Goal: Find specific page/section: Find specific page/section

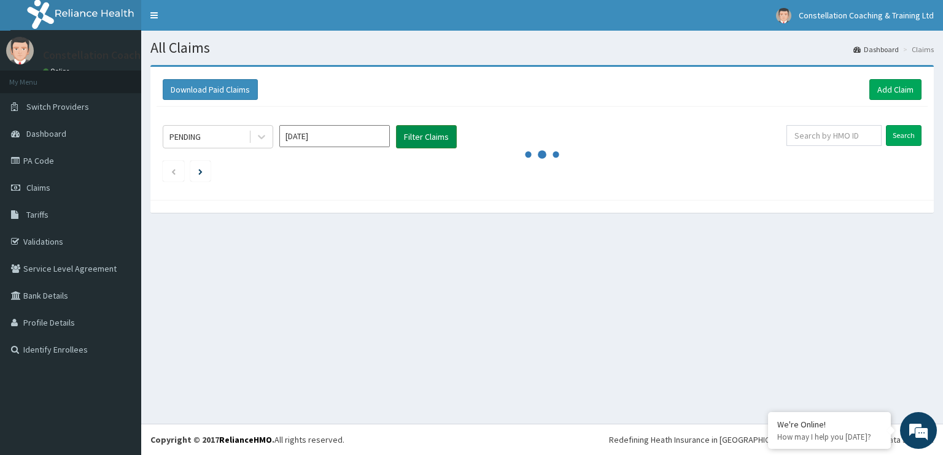
click at [425, 136] on button "Filter Claims" at bounding box center [426, 136] width 61 height 23
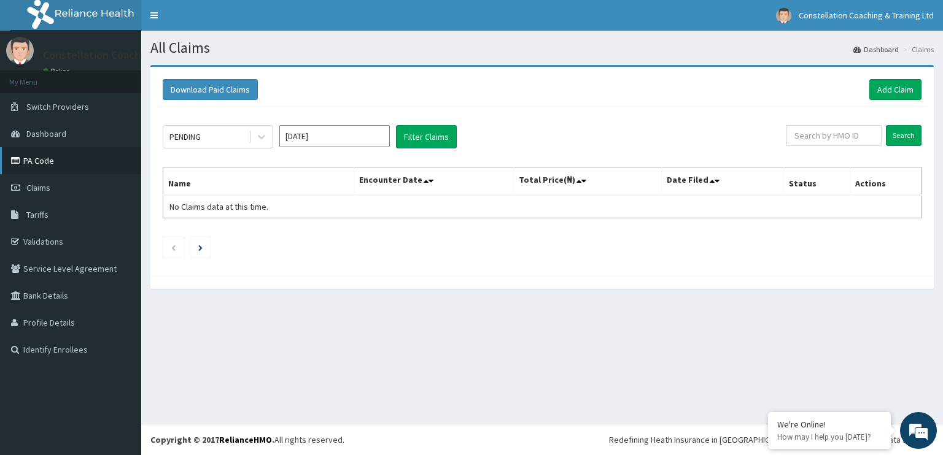
click at [44, 155] on link "PA Code" at bounding box center [70, 160] width 141 height 27
